Goal: Task Accomplishment & Management: Use online tool/utility

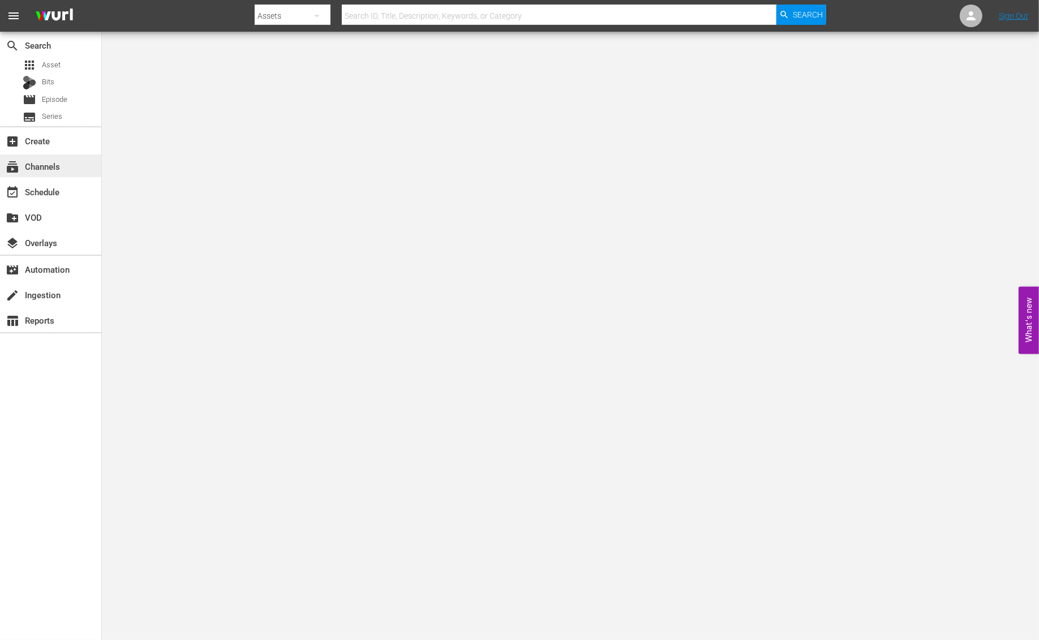
click at [52, 168] on div "subscriptions Channels" at bounding box center [31, 165] width 63 height 10
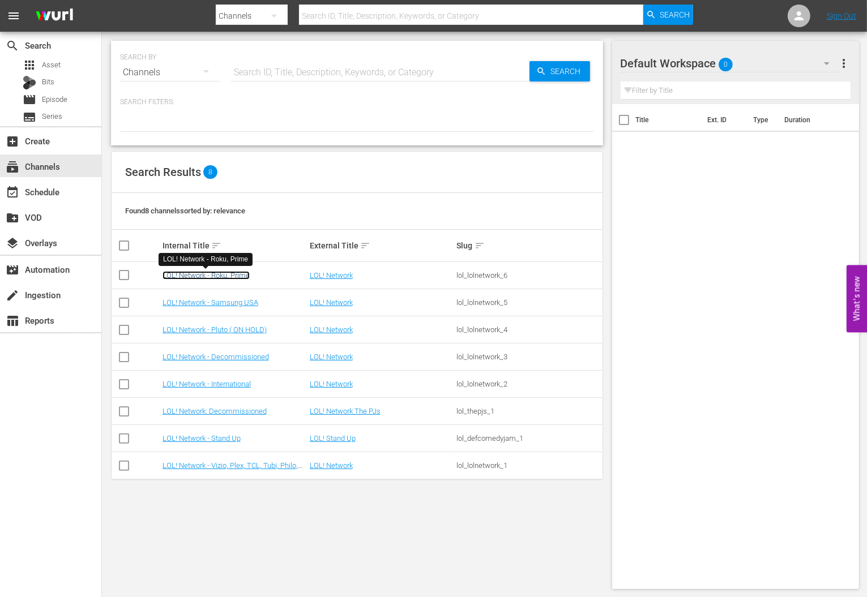
click at [225, 273] on link "LOL! Network - Roku, Prime" at bounding box center [205, 275] width 87 height 8
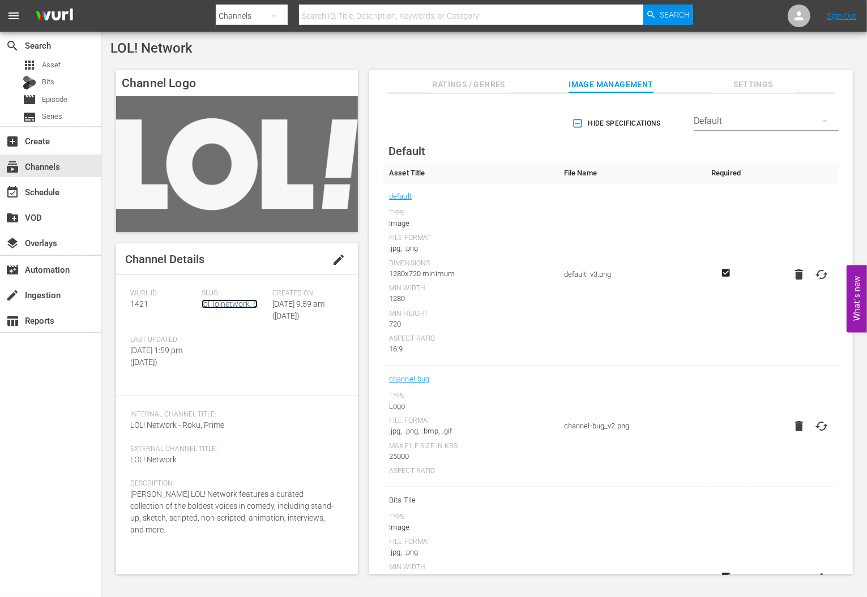
click at [225, 302] on link "lol_lolnetwork_6" at bounding box center [230, 303] width 56 height 9
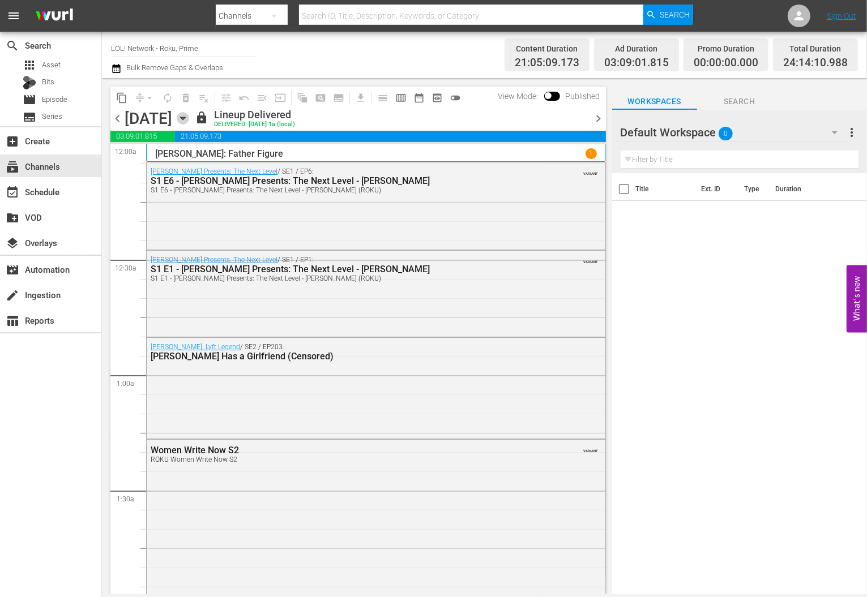
click at [189, 120] on icon "button" at bounding box center [183, 118] width 12 height 12
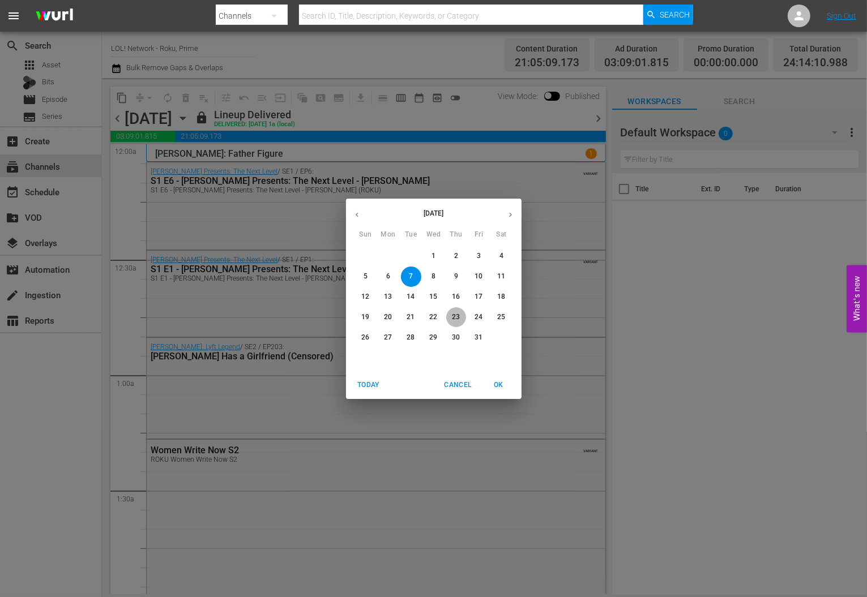
click at [452, 318] on p "23" at bounding box center [456, 317] width 8 height 10
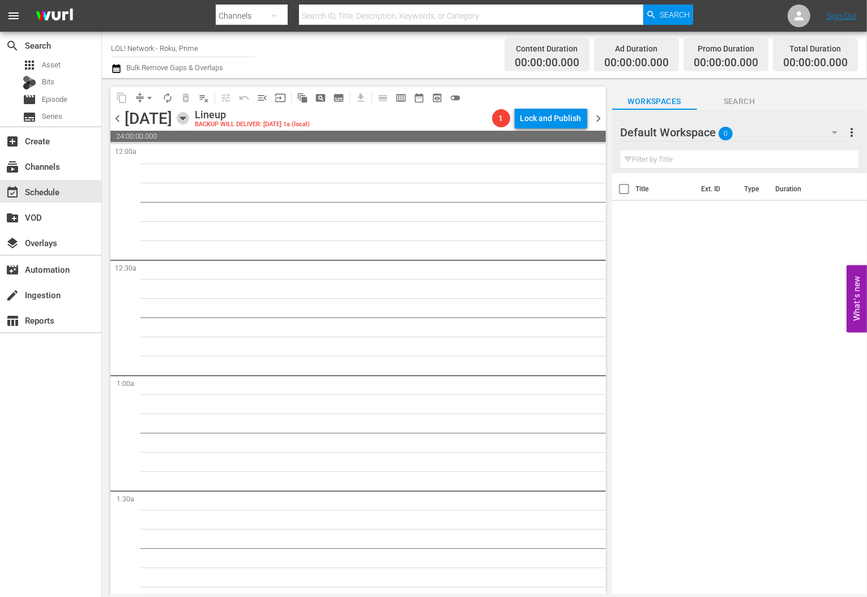
click at [189, 120] on icon "button" at bounding box center [183, 118] width 12 height 12
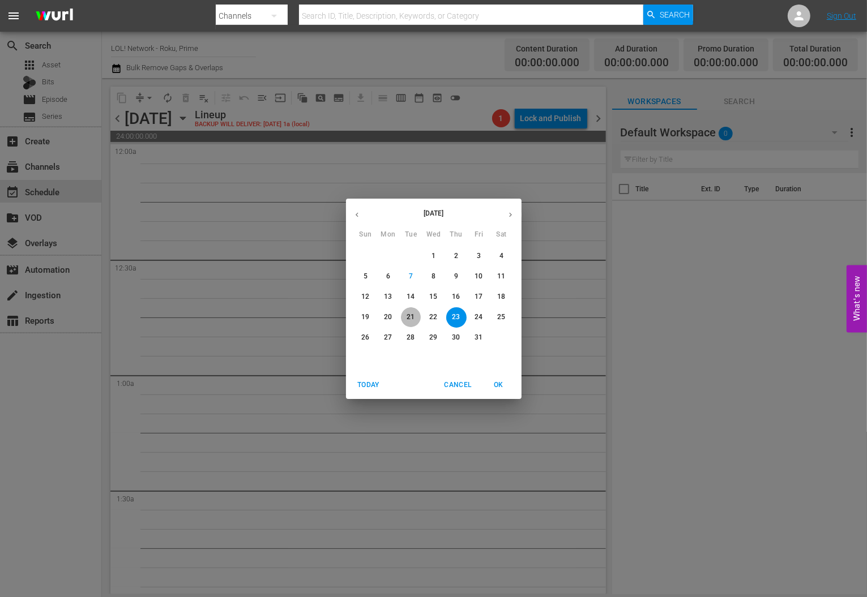
click at [409, 315] on p "21" at bounding box center [410, 317] width 8 height 10
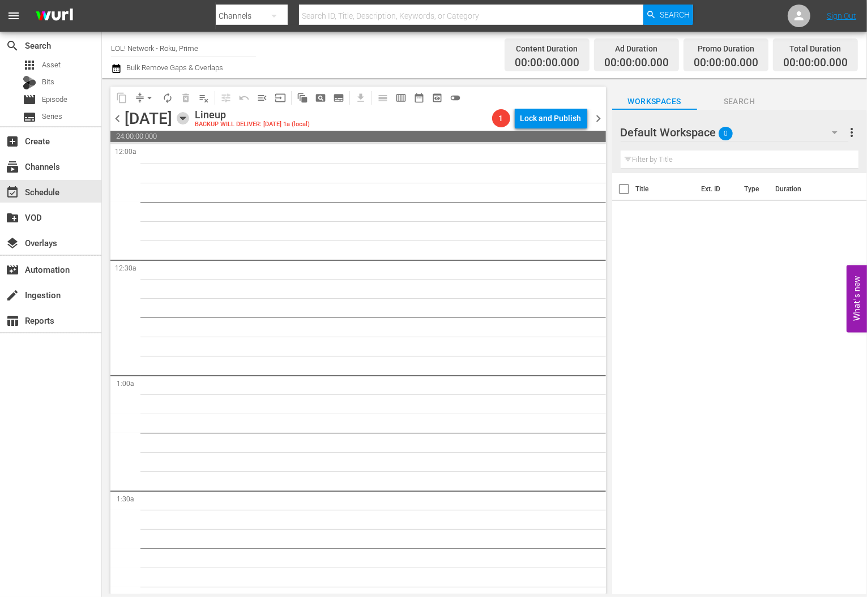
click at [189, 113] on icon "button" at bounding box center [183, 118] width 12 height 12
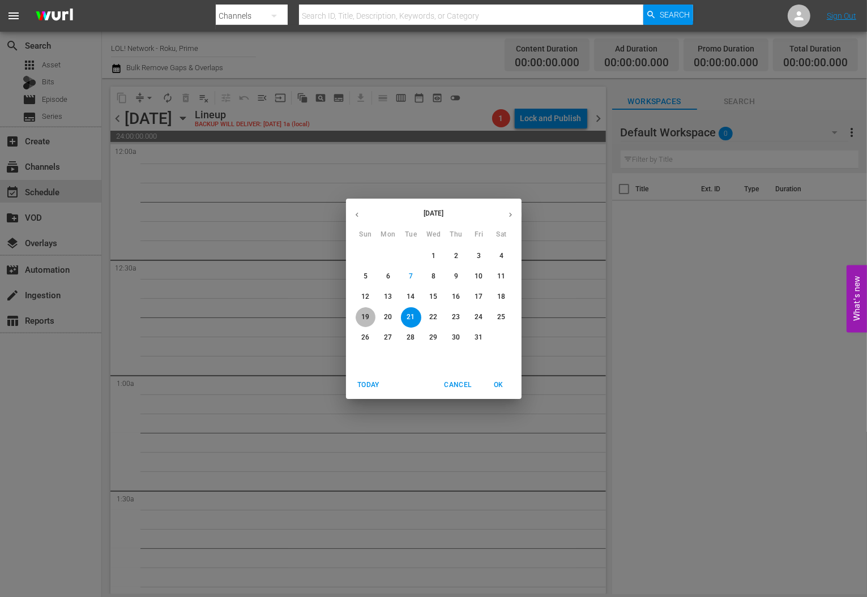
click at [369, 315] on p "19" at bounding box center [365, 317] width 8 height 10
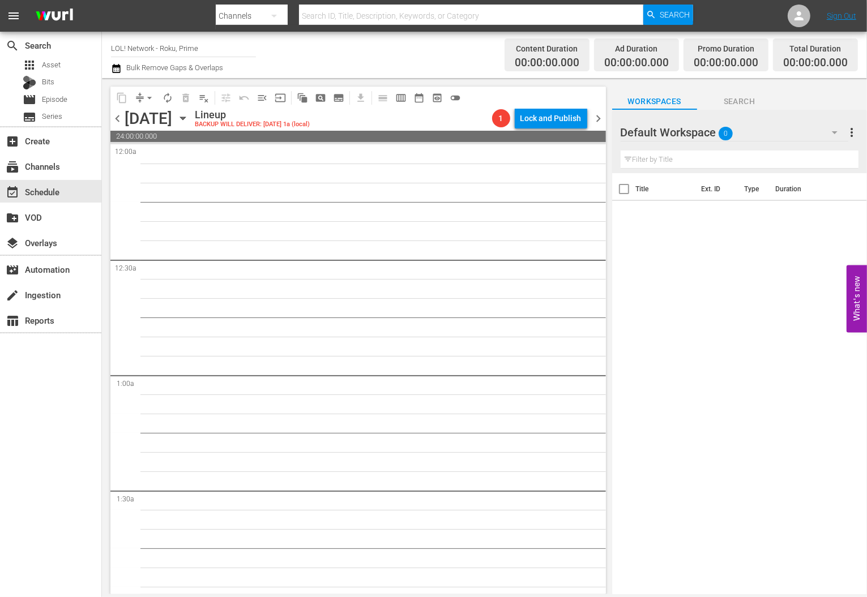
click at [189, 117] on icon "button" at bounding box center [183, 118] width 12 height 12
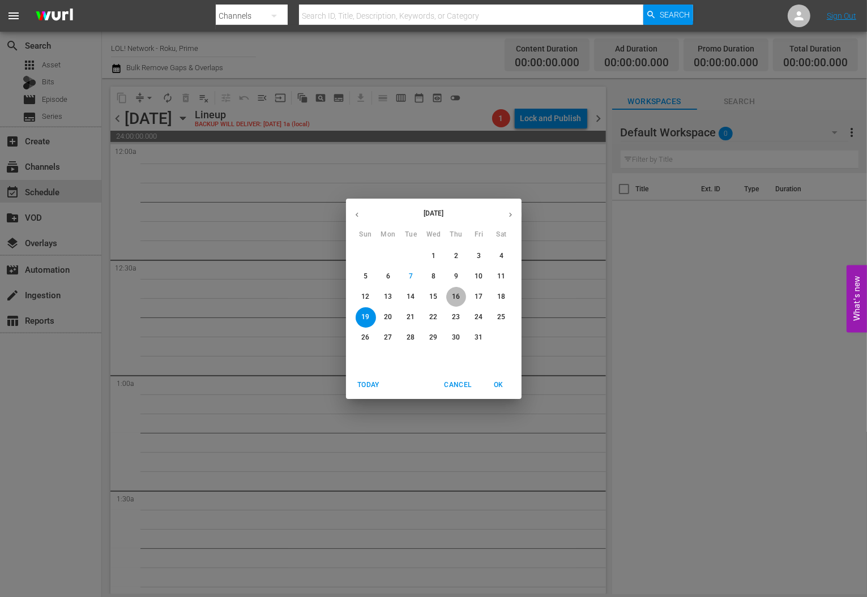
click at [454, 299] on p "16" at bounding box center [456, 297] width 8 height 10
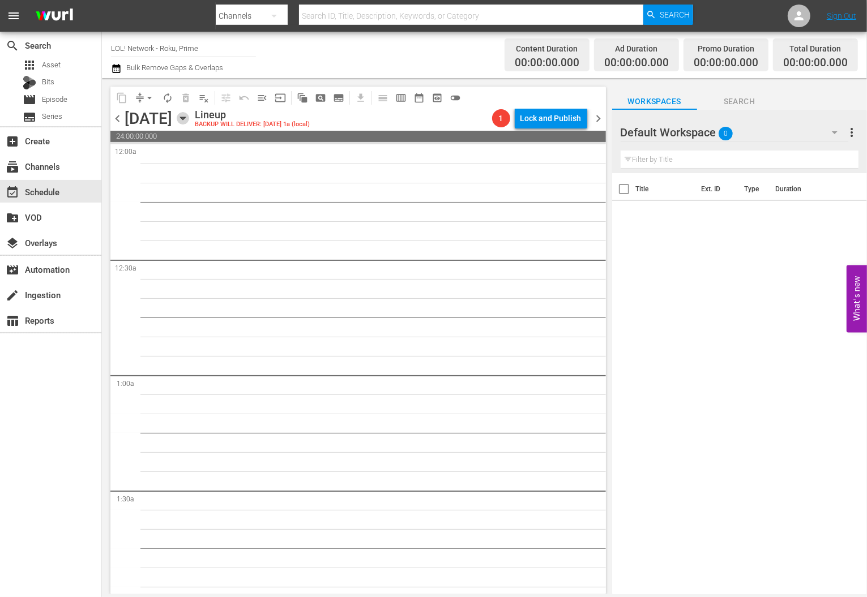
drag, startPoint x: 302, startPoint y: 124, endPoint x: 316, endPoint y: 136, distance: 18.4
click at [192, 125] on div "[DATE] [DATE]" at bounding box center [158, 118] width 67 height 19
click at [189, 120] on icon "button" at bounding box center [183, 118] width 12 height 12
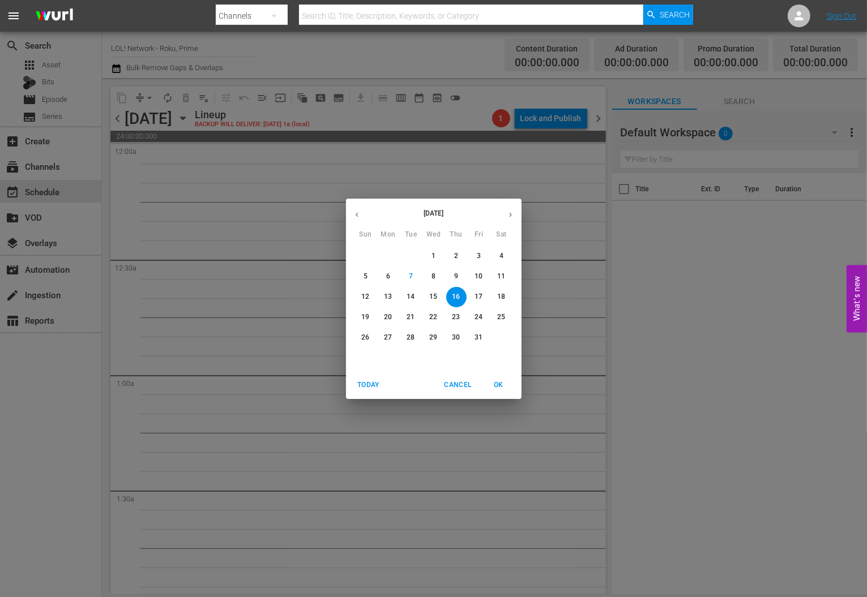
click at [432, 298] on p "15" at bounding box center [433, 297] width 8 height 10
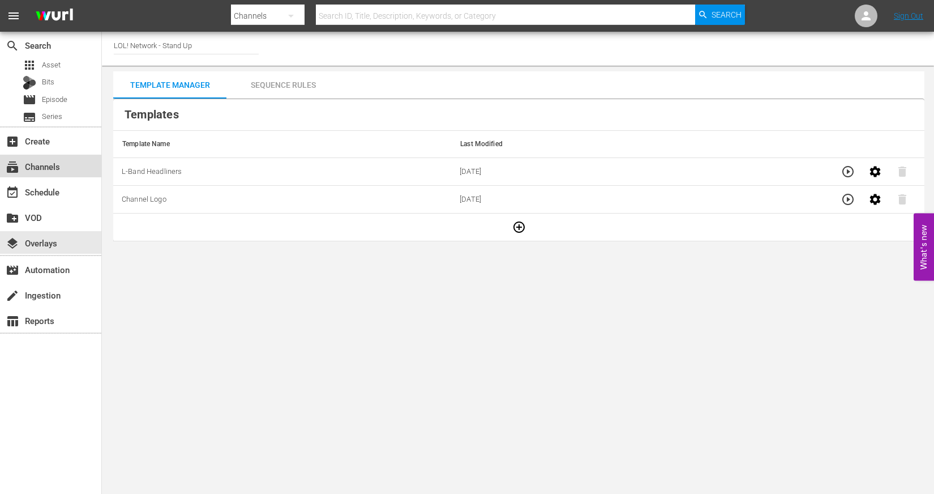
click at [33, 170] on div "subscriptions Channels" at bounding box center [31, 165] width 63 height 10
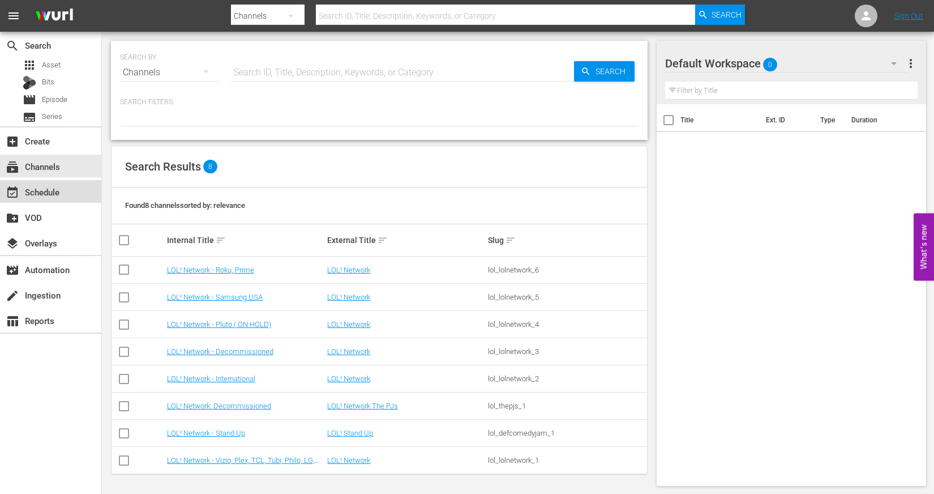
click at [33, 189] on div "event_available Schedule" at bounding box center [31, 190] width 63 height 10
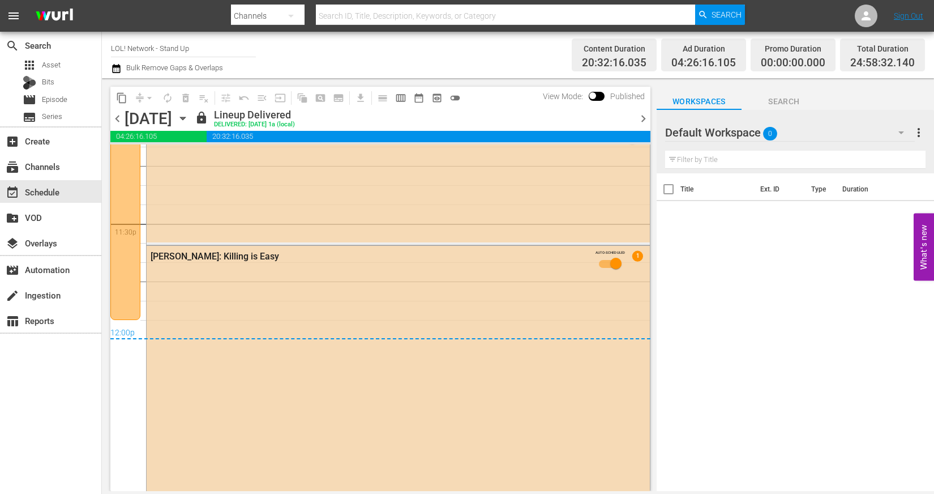
scroll to position [5482, 0]
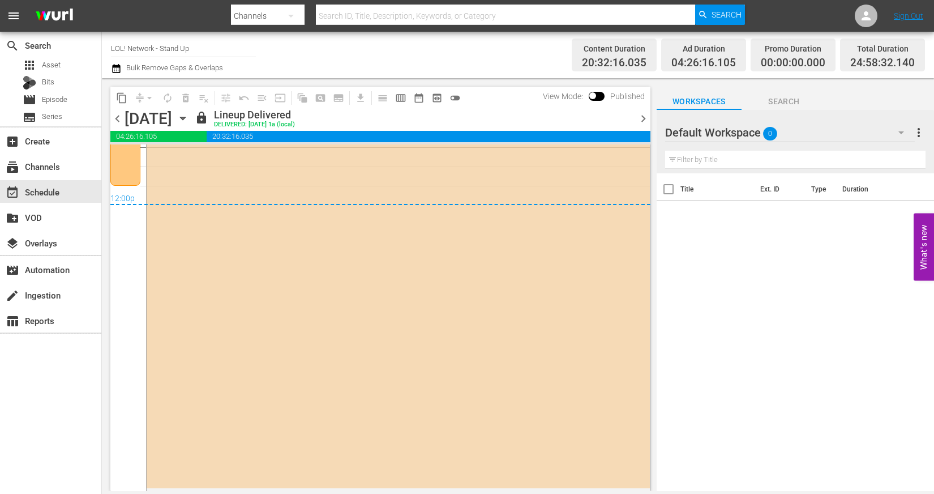
click at [192, 116] on div "Monday, October 6th October 6th" at bounding box center [158, 118] width 67 height 19
click at [185, 117] on icon "button" at bounding box center [182, 118] width 5 height 3
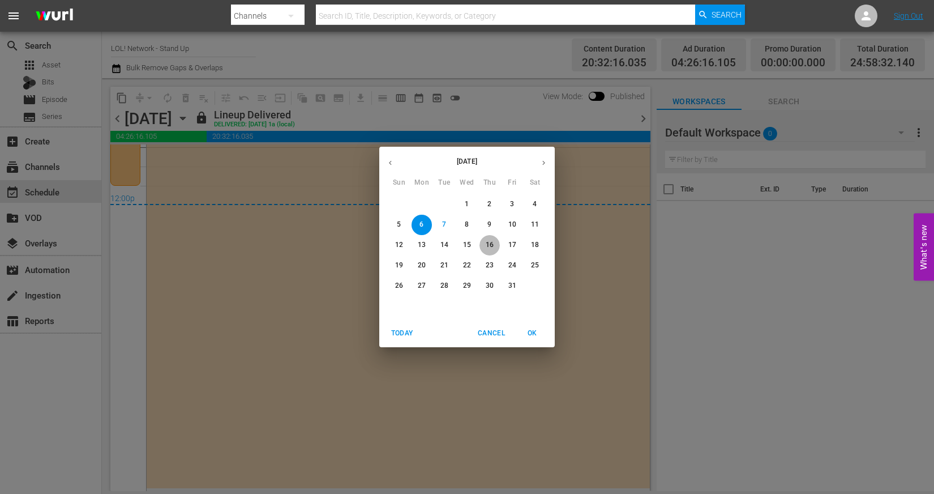
click at [482, 242] on span "16" at bounding box center [489, 245] width 20 height 10
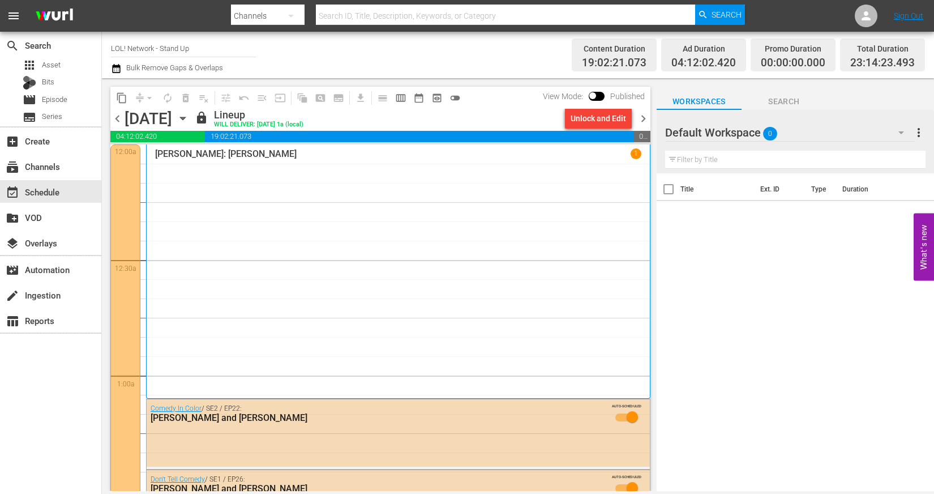
click at [189, 114] on icon "button" at bounding box center [183, 118] width 12 height 12
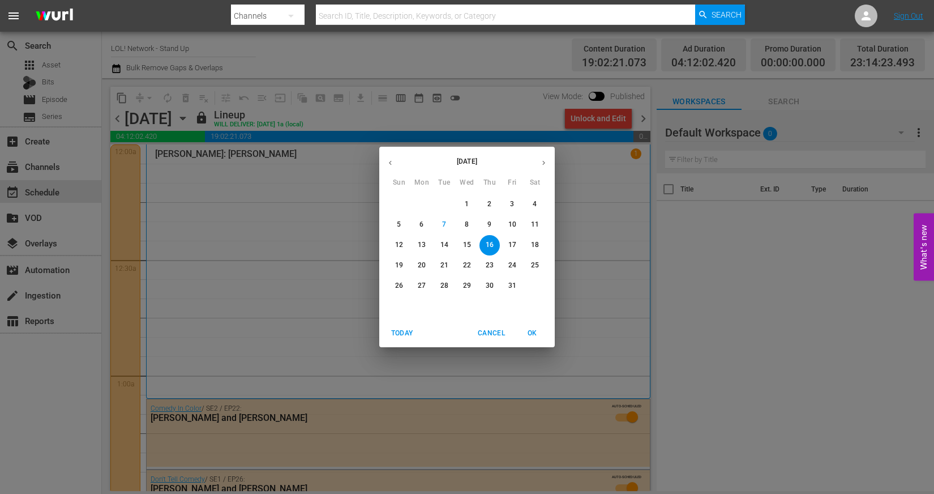
click at [302, 251] on div "October 2025 Sun Mon Tue Wed Thu Fri Sat 28 29 30 1 2 3 4 5 6 7 8 9 10 11 12 13…" at bounding box center [467, 247] width 934 height 494
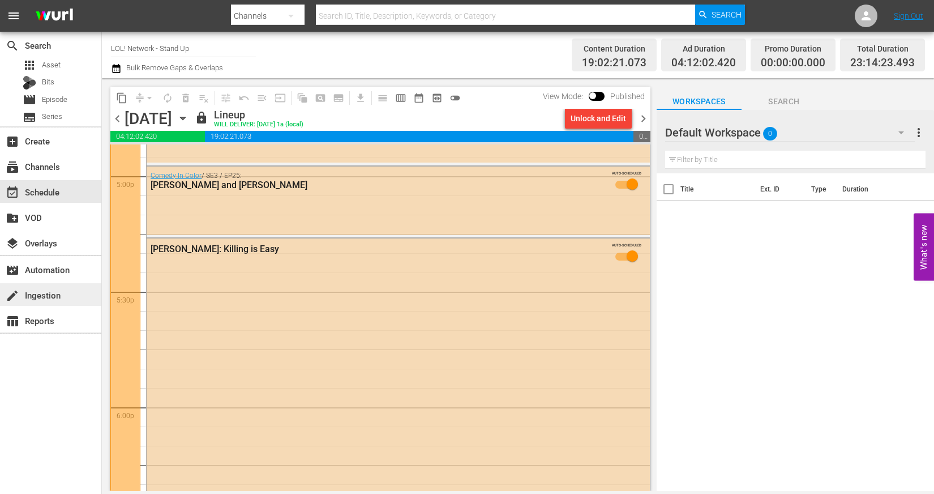
scroll to position [3896, 0]
